Goal: Transaction & Acquisition: Subscribe to service/newsletter

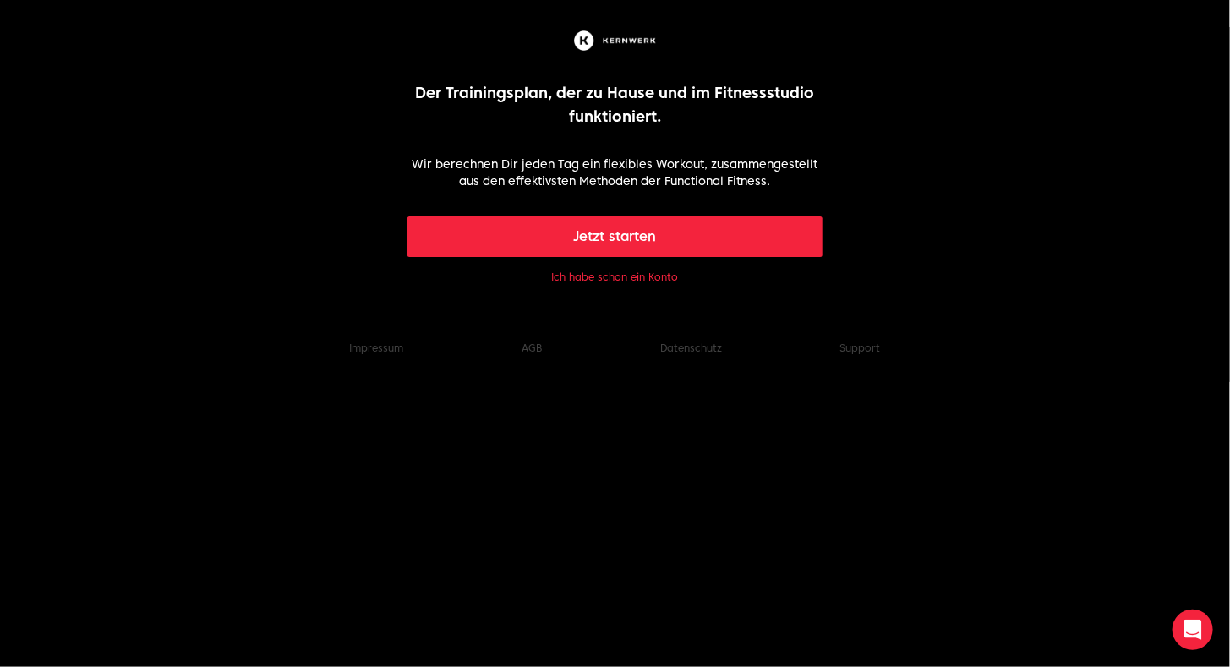
click at [607, 221] on button "Jetzt starten" at bounding box center [615, 236] width 415 height 41
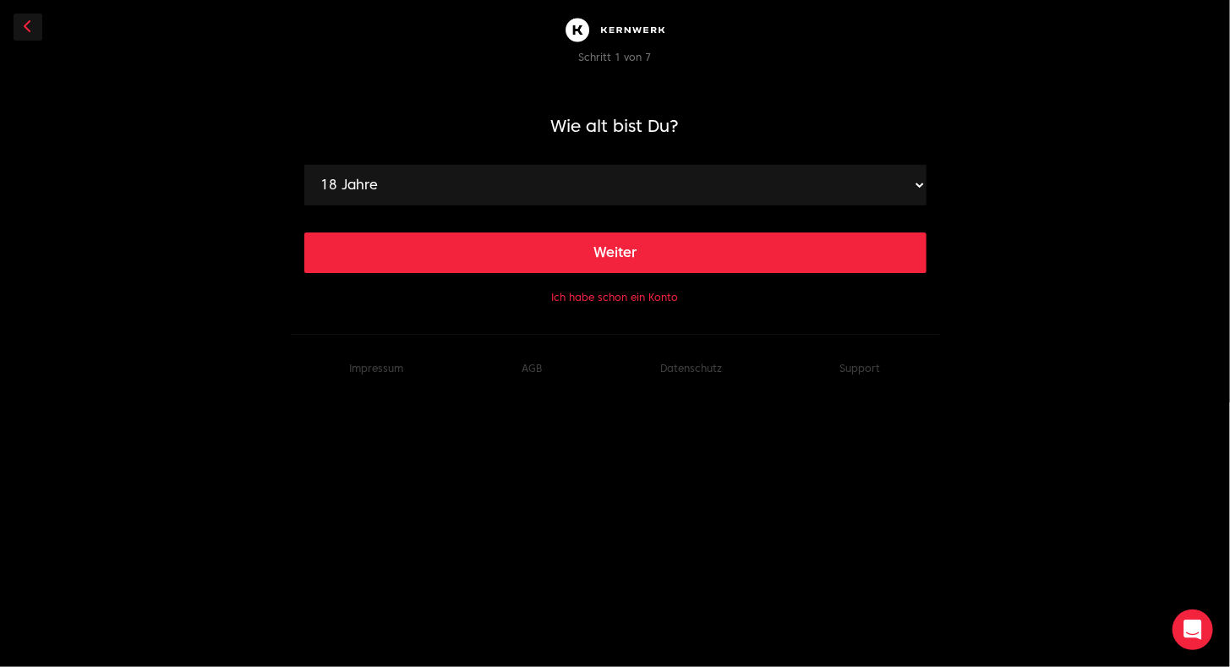
click at [565, 205] on div "Weiter" at bounding box center [615, 239] width 622 height 68
click at [920, 186] on select "18 Jahre 19 Jahre 20 Jahre 21 Jahre 22 Jahre 23 Jahre 24 Jahre 25 Jahre 26 Jahr…" at bounding box center [615, 185] width 622 height 41
select select "37"
click at [304, 165] on select "18 Jahre 19 Jahre 20 Jahre 21 Jahre 22 Jahre 23 Jahre 24 Jahre 25 Jahre 26 Jahr…" at bounding box center [615, 185] width 622 height 41
click at [683, 273] on main "Wie alt bist Du? 18 Jahre 19 Jahre 20 Jahre 21 Jahre 22 Jahre 23 Jahre 24 Jahre…" at bounding box center [615, 193] width 622 height 227
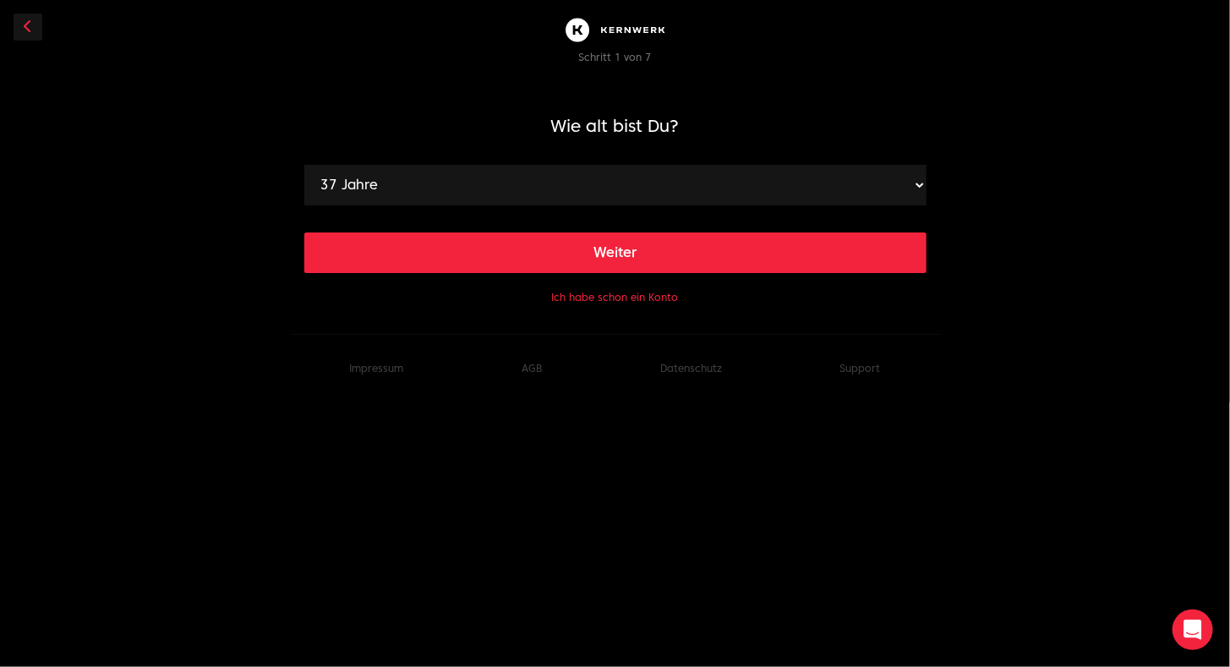
click at [685, 257] on button "Weiter" at bounding box center [615, 253] width 622 height 41
click at [648, 178] on select "120 cm 121 cm 122 cm 123 cm 124 cm 125 cm 126 cm 127 cm 128 cm 129 cm 130 cm 13…" at bounding box center [615, 185] width 622 height 41
select select "182"
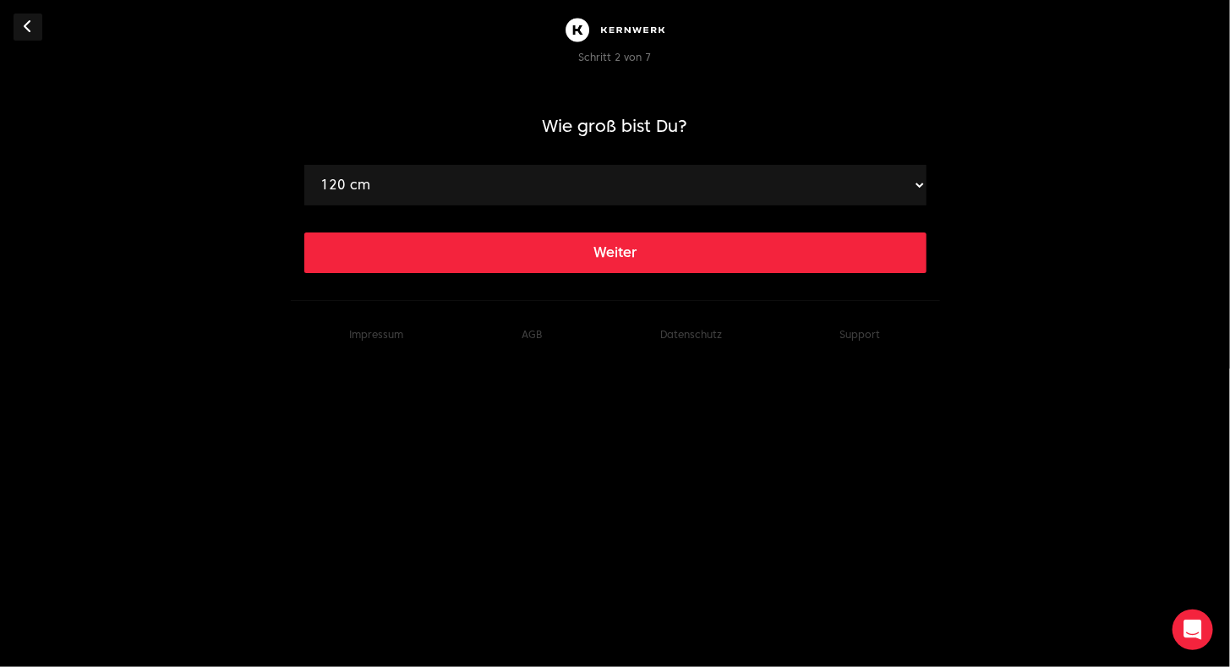
click at [304, 165] on select "120 cm 121 cm 122 cm 123 cm 124 cm 125 cm 126 cm 127 cm 128 cm 129 cm 130 cm 13…" at bounding box center [615, 185] width 622 height 41
click at [626, 253] on button "Weiter" at bounding box center [615, 253] width 622 height 41
click at [590, 172] on select "40 kg 41 kg 42 kg 43 kg 44 kg 45 kg 46 kg 47 kg 48 kg 49 kg 50 kg 51 kg 52 kg 5…" at bounding box center [615, 185] width 622 height 41
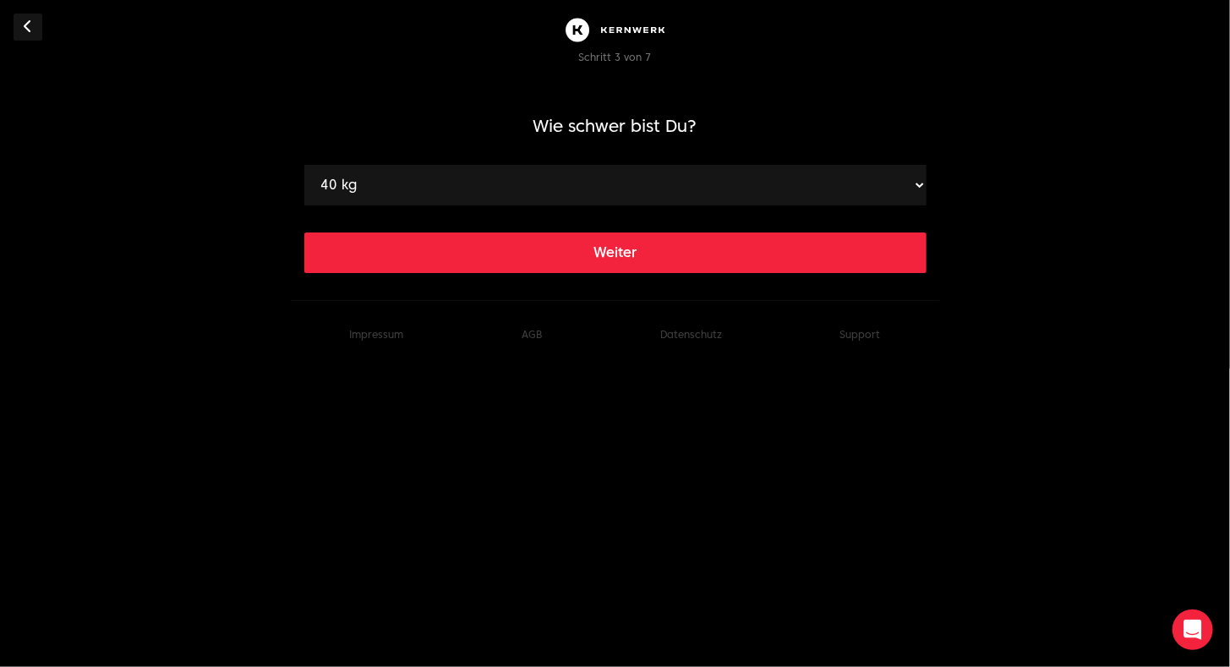
select select "73"
click at [304, 165] on select "40 kg 41 kg 42 kg 43 kg 44 kg 45 kg 46 kg 47 kg 48 kg 49 kg 50 kg 51 kg 52 kg 5…" at bounding box center [615, 185] width 622 height 41
click at [622, 256] on button "Weiter" at bounding box center [615, 253] width 622 height 41
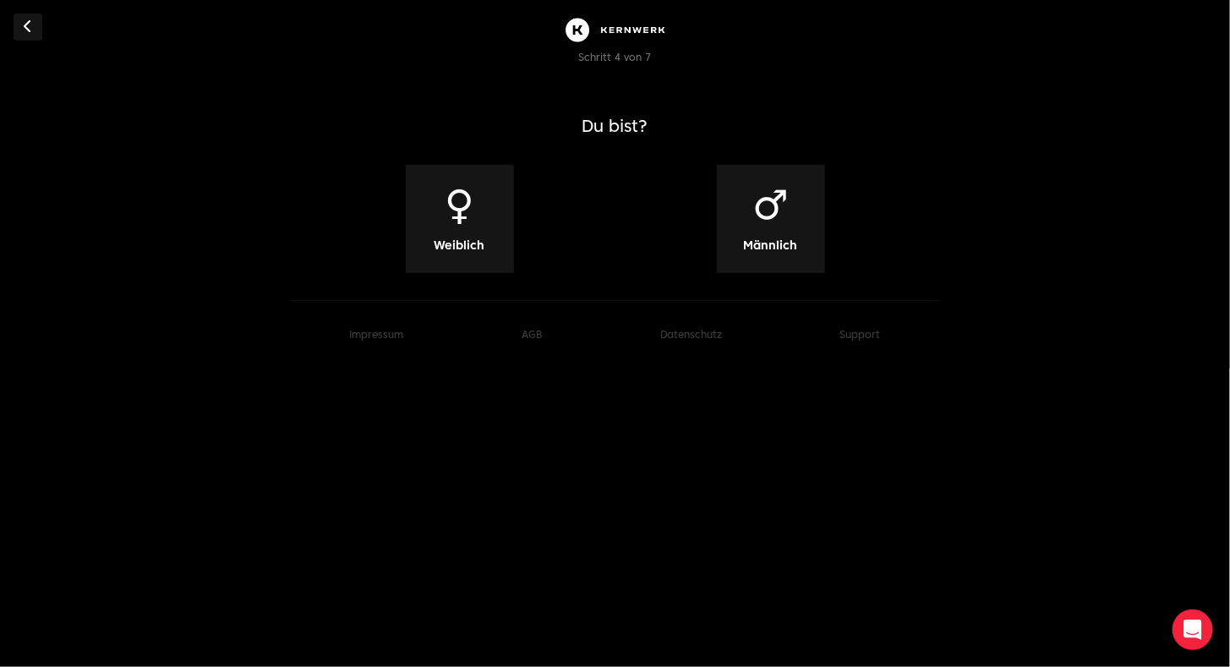
click at [802, 205] on div "♂ Männlich" at bounding box center [771, 219] width 108 height 108
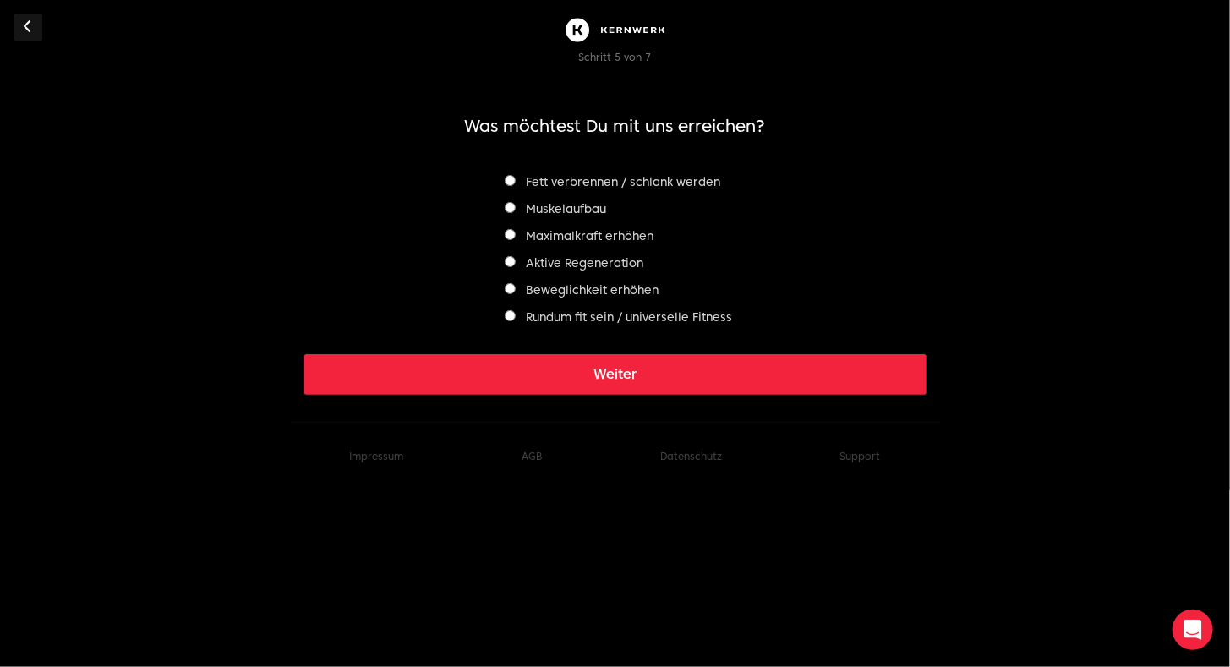
click at [572, 211] on label "Muskelaufbau" at bounding box center [555, 209] width 101 height 14
click at [561, 269] on label "Aktive Regeneration" at bounding box center [574, 263] width 139 height 14
click at [558, 205] on label "Muskelaufbau" at bounding box center [555, 209] width 101 height 14
click at [690, 387] on button "Weiter" at bounding box center [615, 374] width 622 height 41
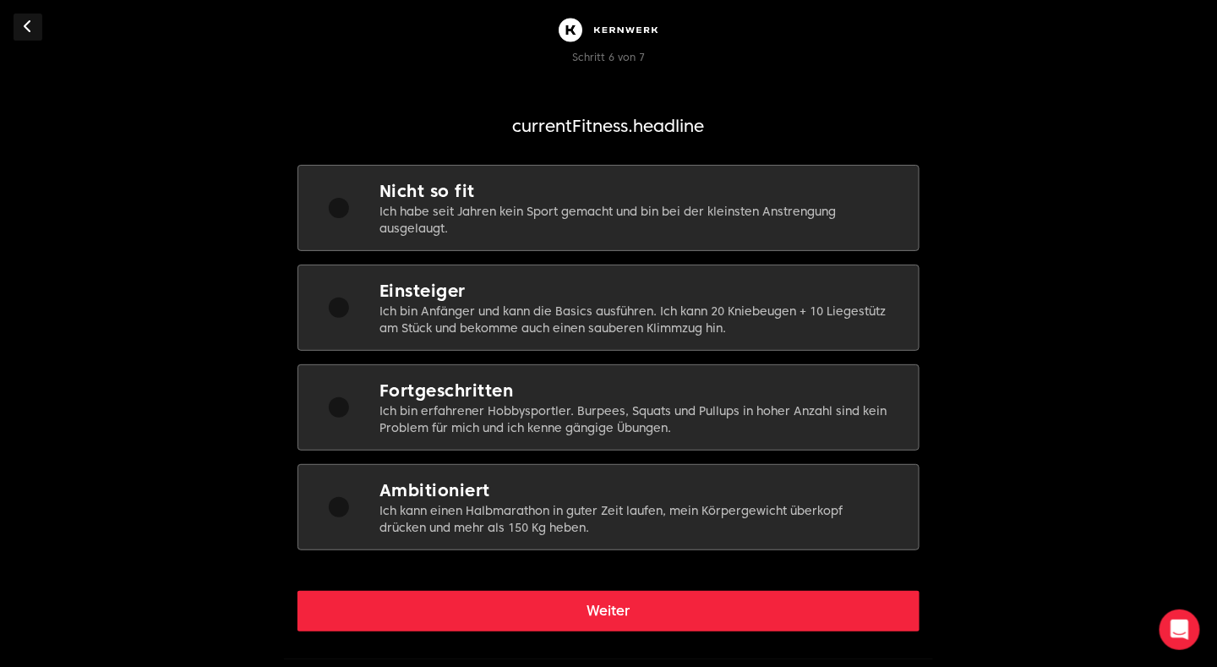
click at [484, 419] on p "Ich bin erfahrener Hobbysportler. Burpees, Squats und Pullups in hoher Anzahl s…" at bounding box center [636, 419] width 512 height 34
click at [621, 621] on button "Weiter" at bounding box center [609, 611] width 622 height 41
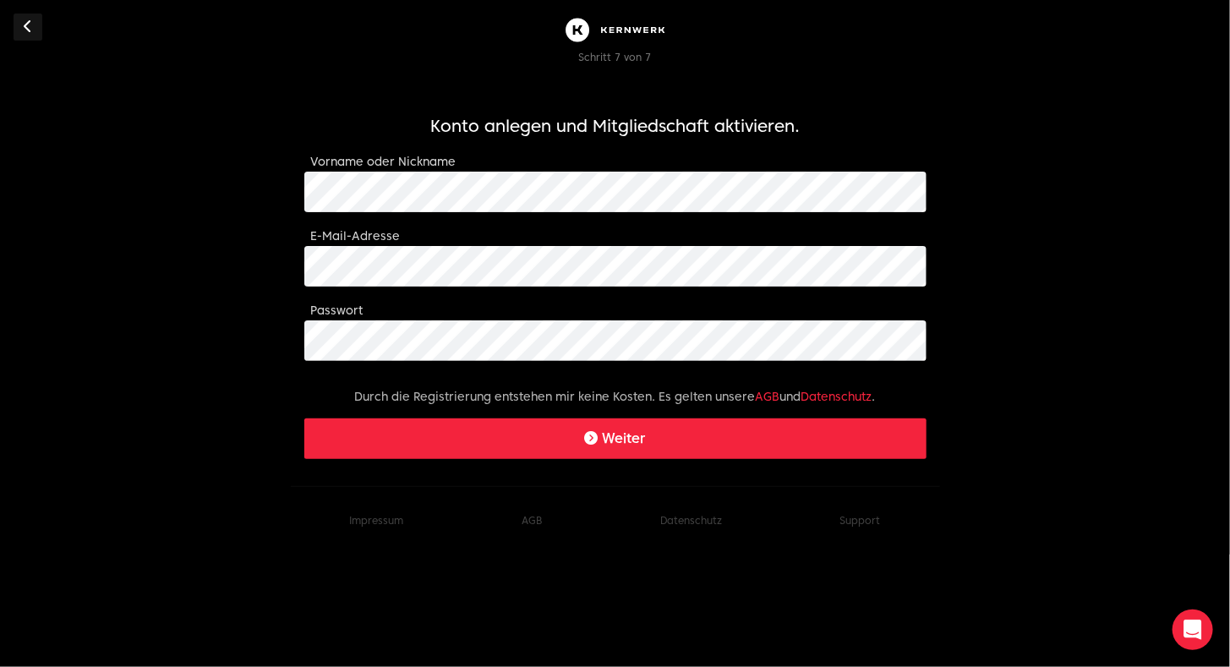
click at [491, 431] on button "Weiter" at bounding box center [615, 439] width 622 height 41
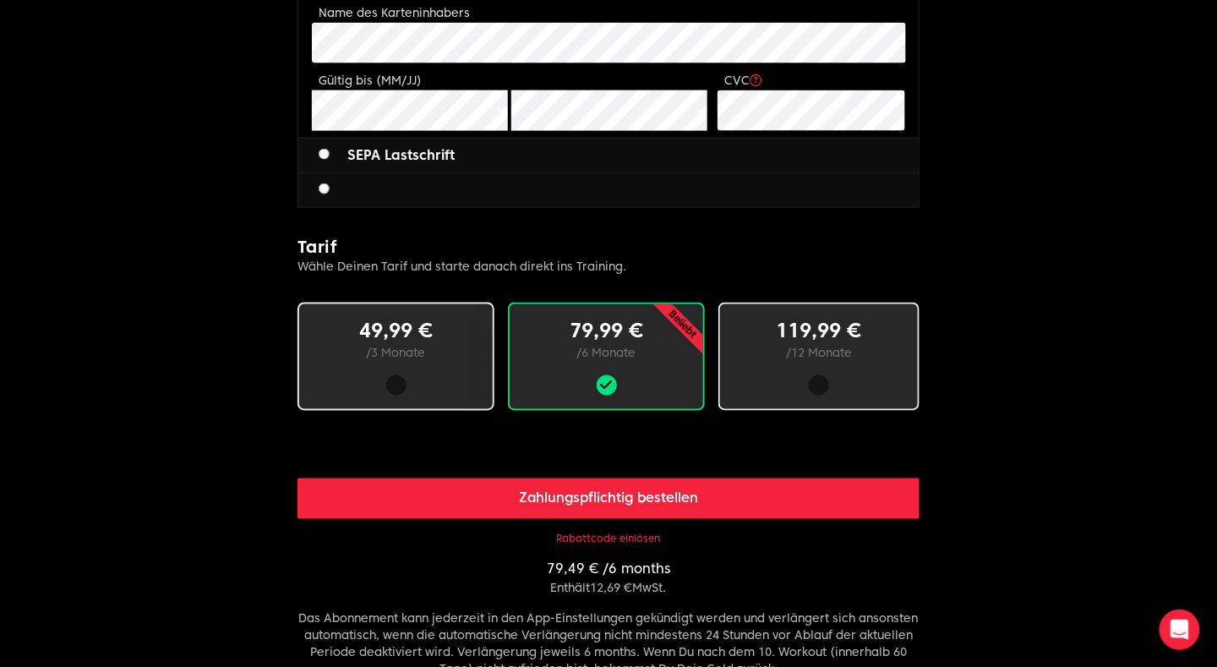
scroll to position [805, 0]
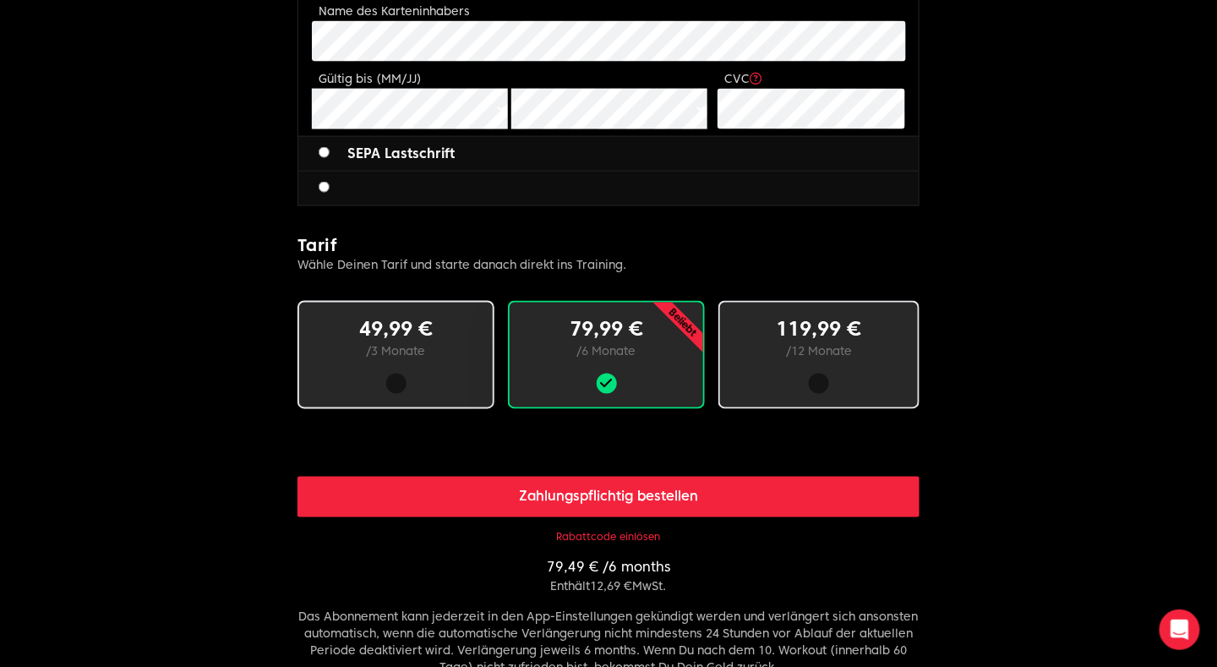
click at [583, 536] on button "Rabattcode einlösen" at bounding box center [609, 538] width 104 height 14
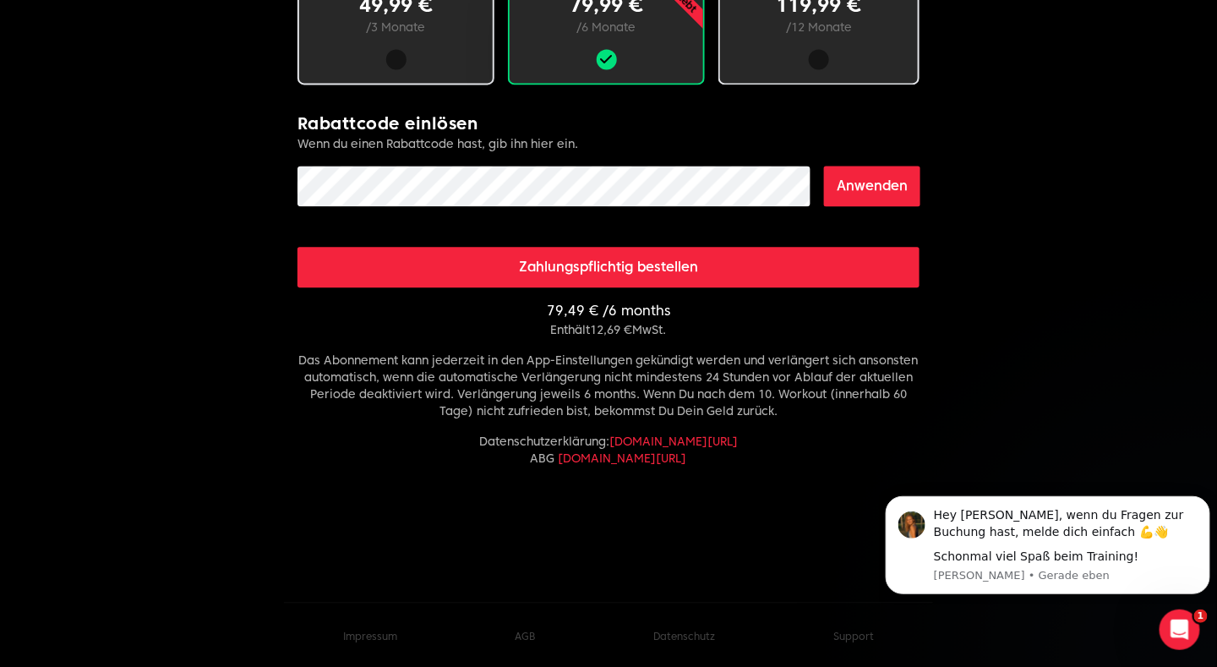
scroll to position [0, 0]
click at [851, 182] on button "Anwenden" at bounding box center [872, 186] width 96 height 41
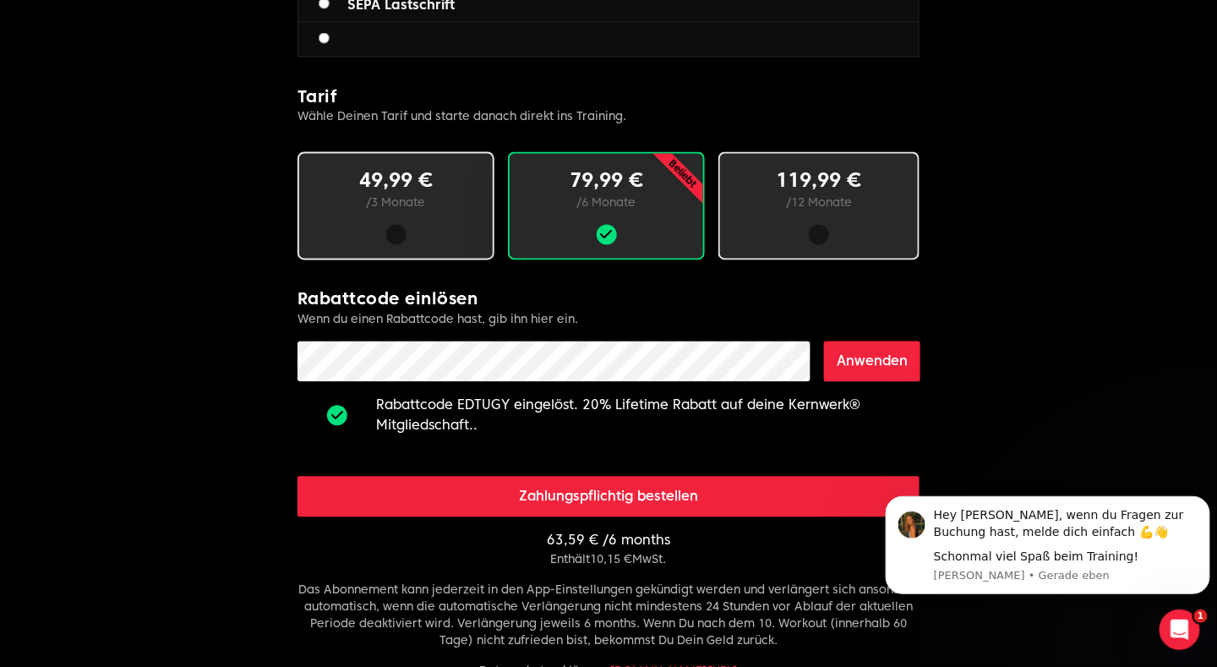
scroll to position [952, 0]
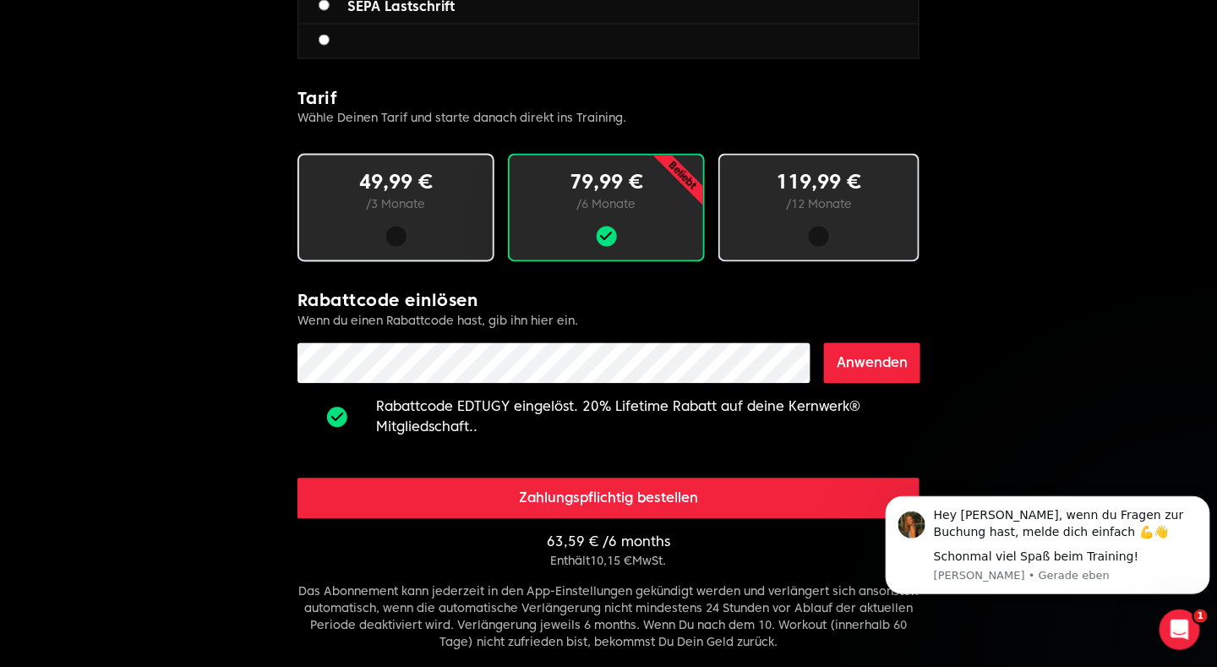
click at [830, 212] on div "119,99 € / 12 Monate" at bounding box center [819, 208] width 201 height 108
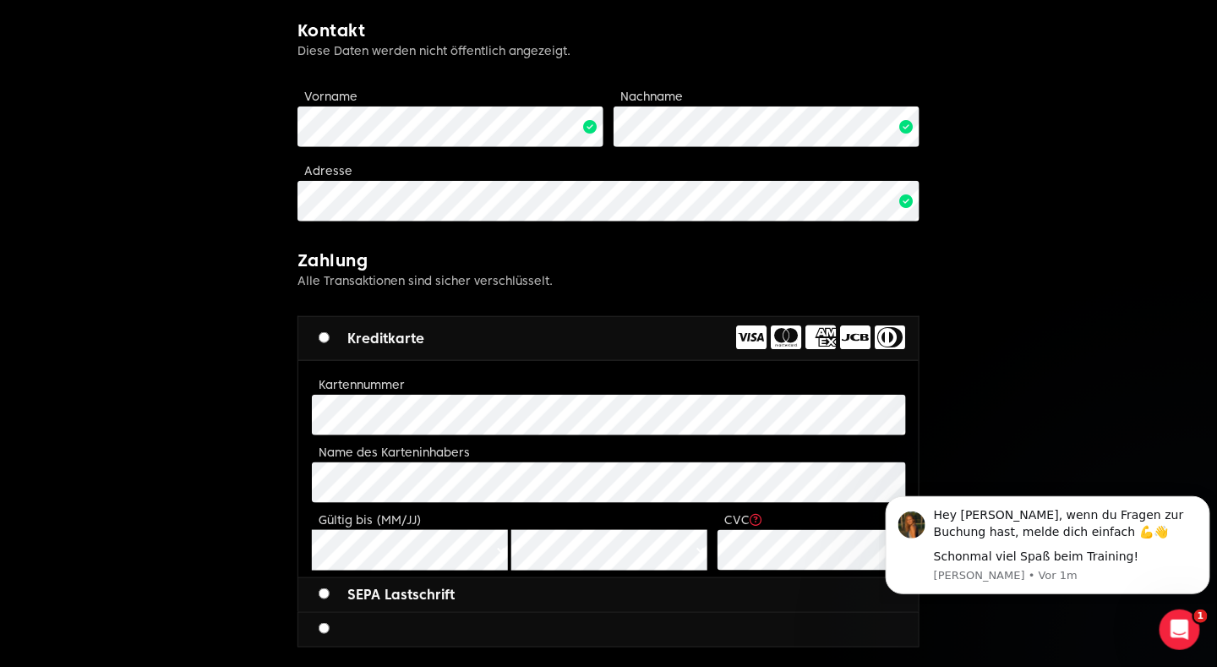
scroll to position [374, 0]
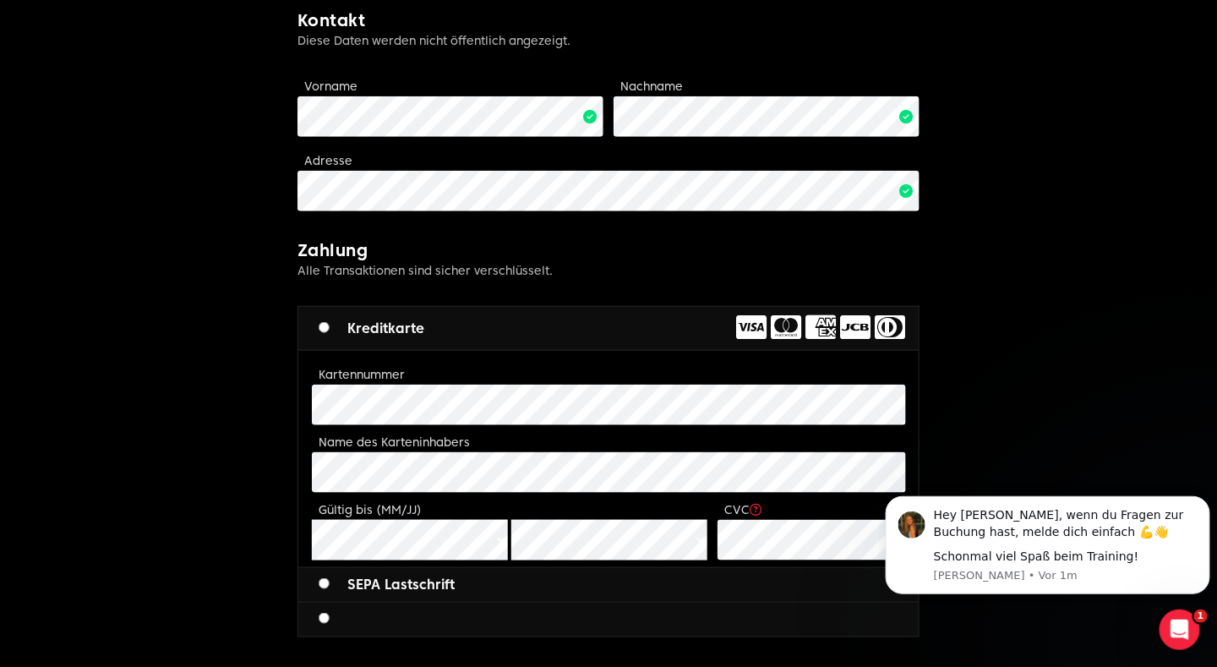
click at [265, 403] on body "Benni Limitless fitness . Scaled to you . 3 Schritte zum Ziel: Buche deine Mitg…" at bounding box center [608, 553] width 1217 height 1854
click at [252, 397] on body "Benni Limitless fitness . Scaled to you . 3 Schritte zum Ziel: Buche deine Mitg…" at bounding box center [608, 553] width 1217 height 1854
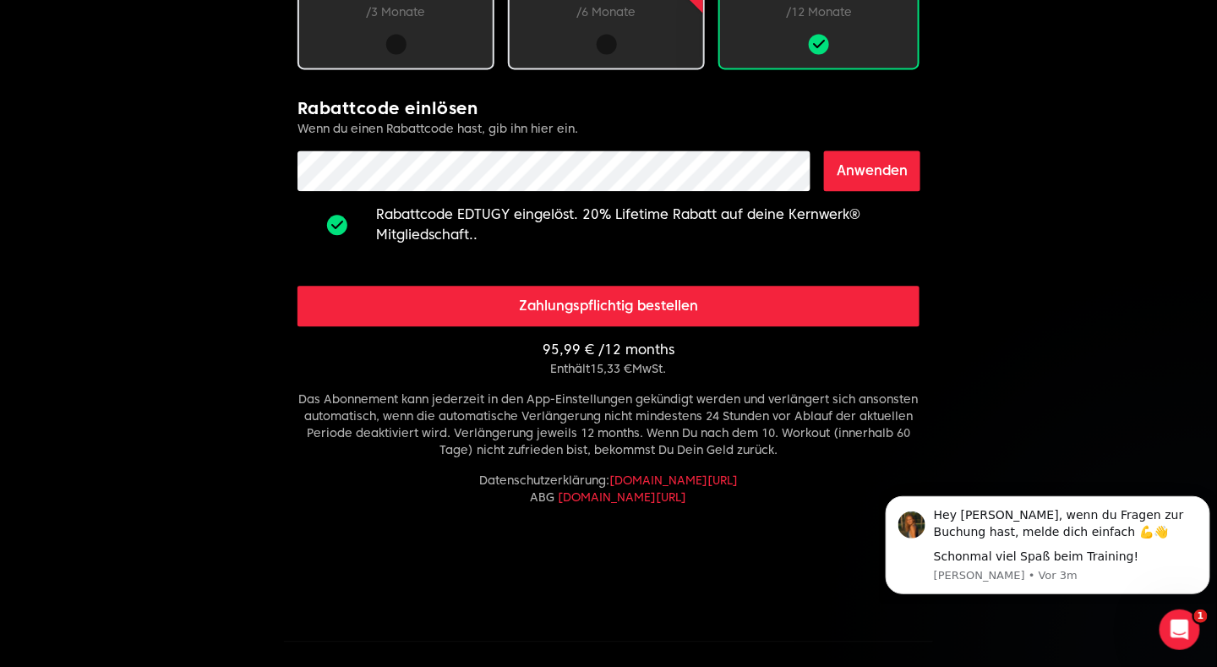
scroll to position [1147, 0]
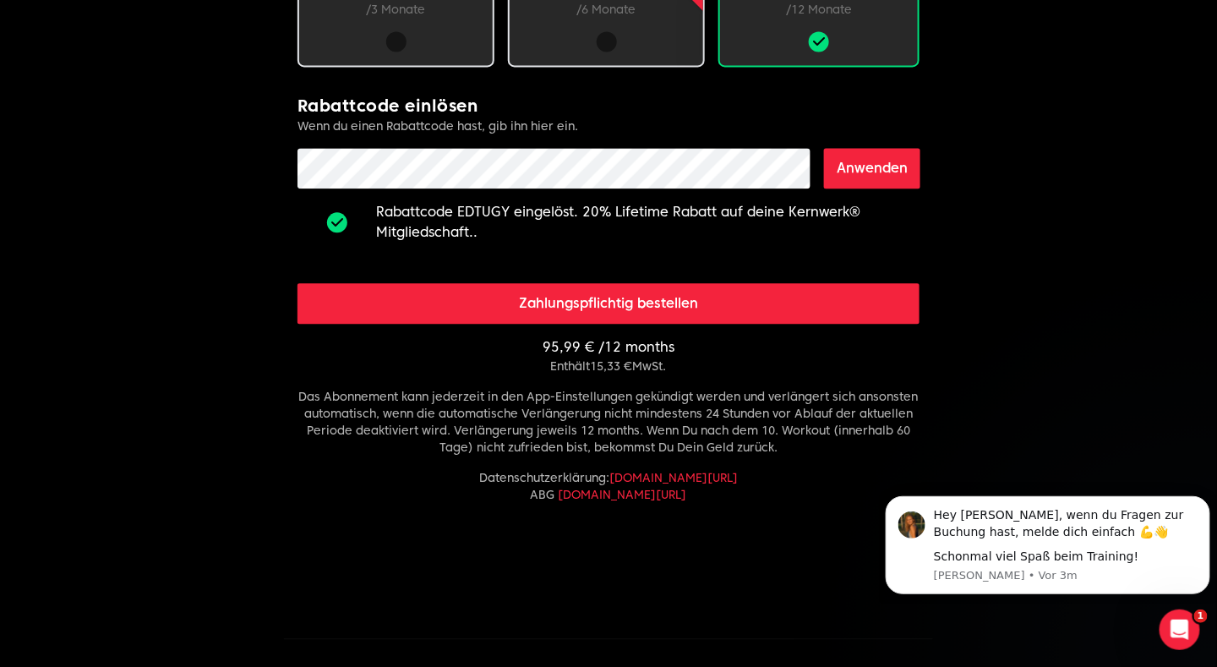
click at [775, 293] on button "Zahlungspflichtig bestellen" at bounding box center [609, 303] width 622 height 41
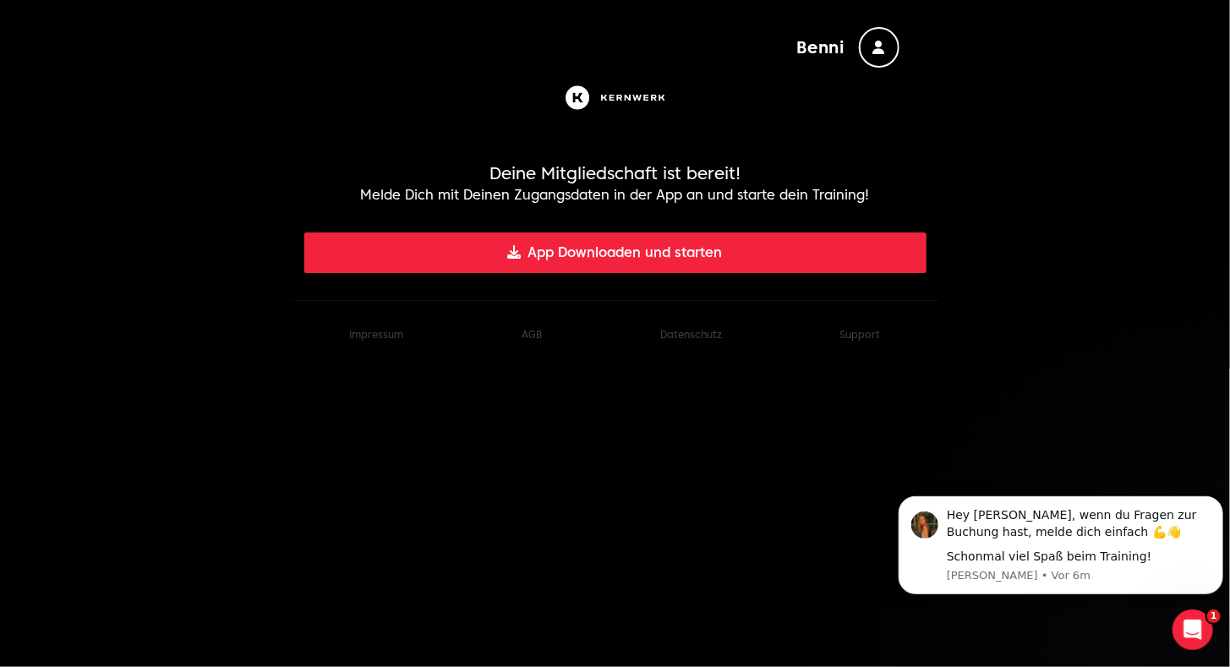
click at [672, 237] on button "App Downloaden und starten" at bounding box center [615, 253] width 622 height 41
